Goal: Subscribe to service/newsletter

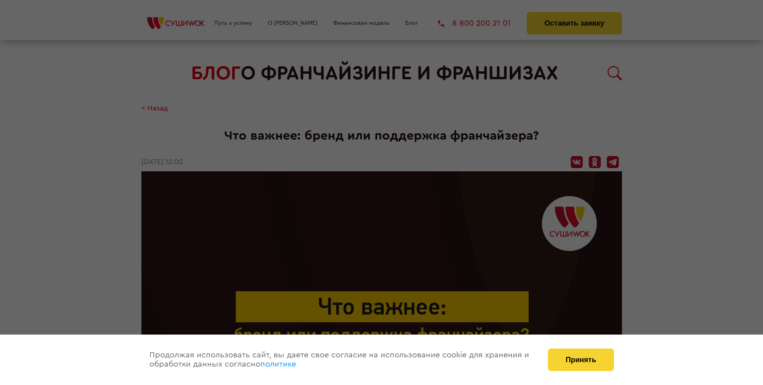
scroll to position [1007, 0]
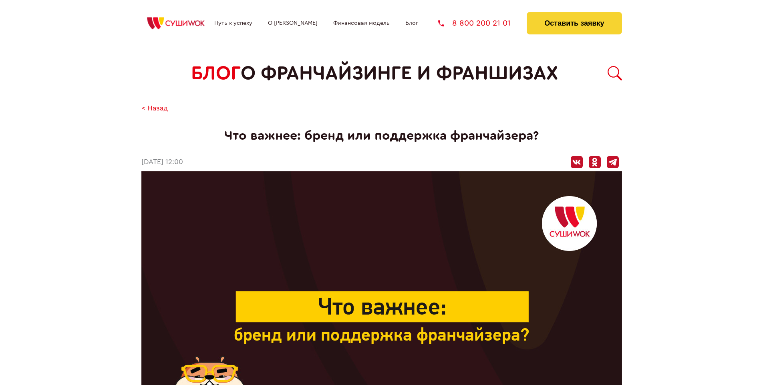
scroll to position [1007, 0]
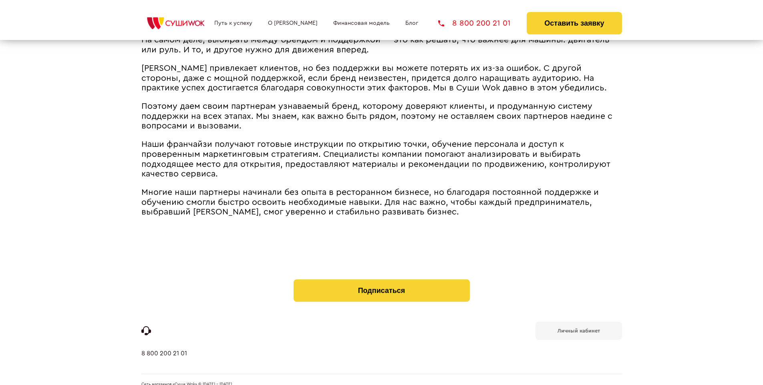
click at [578, 328] on b "Личный кабинет" at bounding box center [578, 330] width 42 height 5
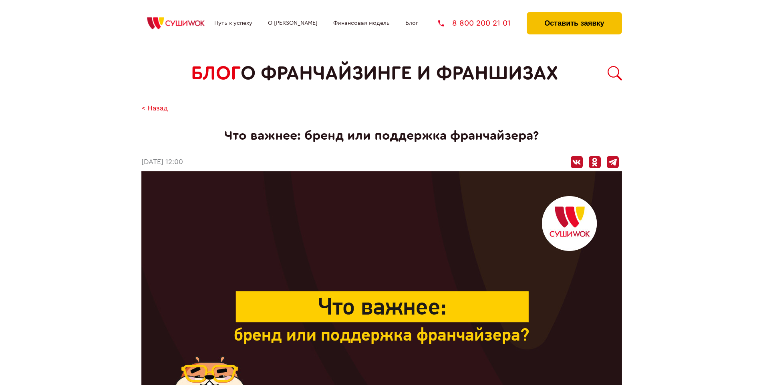
click at [574, 14] on button "Оставить заявку" at bounding box center [574, 23] width 95 height 22
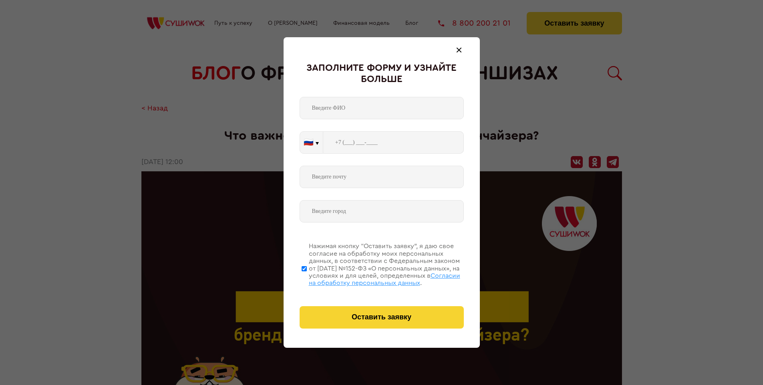
click at [371, 278] on span "Согласии на обработку персональных данных" at bounding box center [384, 280] width 151 height 14
click at [307, 278] on input "Нажимая кнопку “Оставить заявку”, я даю свое согласие на обработку моих персона…" at bounding box center [304, 269] width 5 height 64
checkbox input "false"
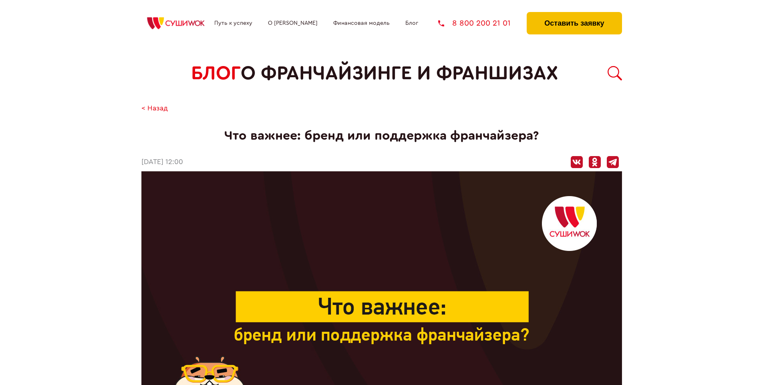
click at [574, 14] on button "Оставить заявку" at bounding box center [574, 23] width 95 height 22
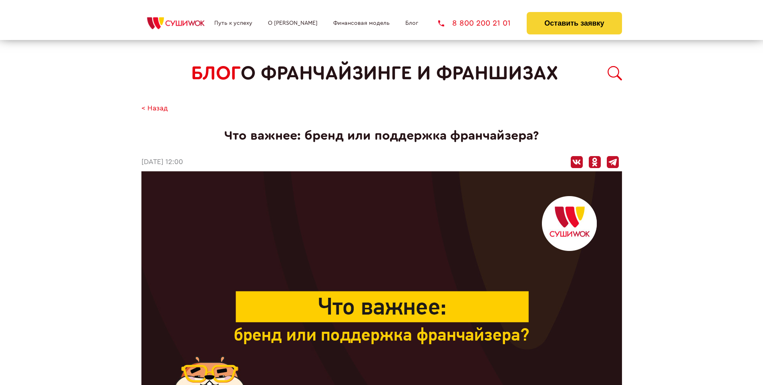
scroll to position [1007, 0]
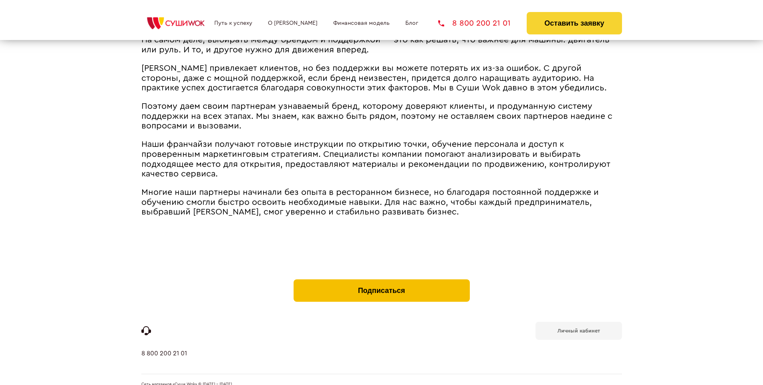
click at [381, 280] on button "Подписаться" at bounding box center [382, 291] width 176 height 22
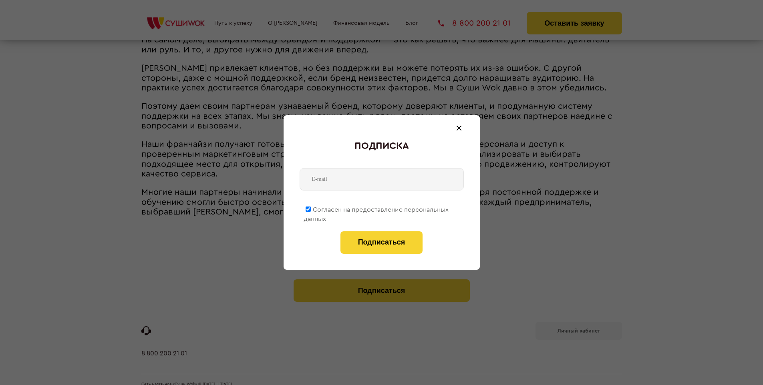
click at [376, 208] on span "Согласен на предоставление персональных данных" at bounding box center [376, 215] width 145 height 16
click at [311, 208] on input "Согласен на предоставление персональных данных" at bounding box center [308, 209] width 5 height 5
checkbox input "false"
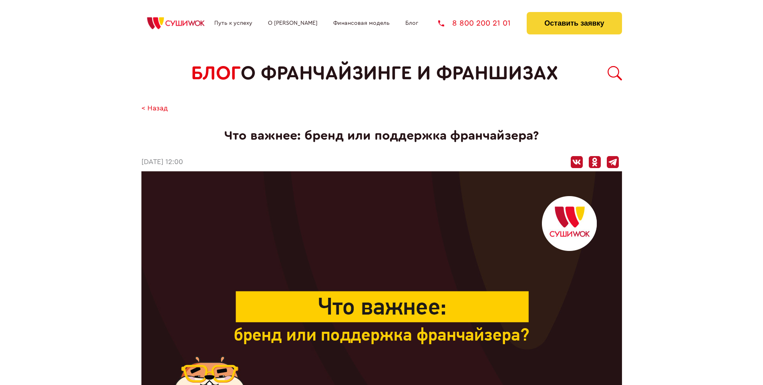
scroll to position [1007, 0]
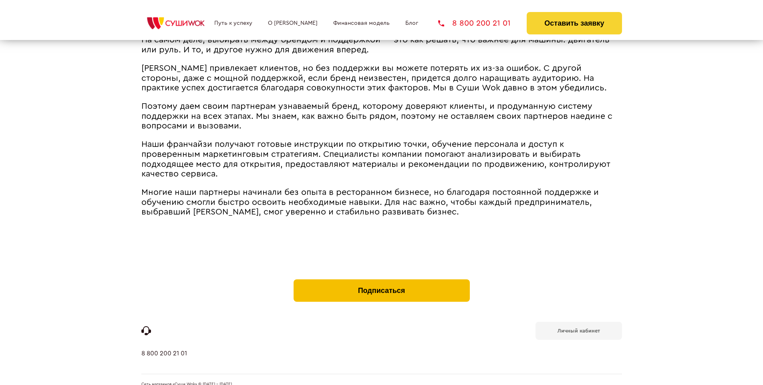
click at [381, 280] on button "Подписаться" at bounding box center [382, 291] width 176 height 22
